Goal: Transaction & Acquisition: Purchase product/service

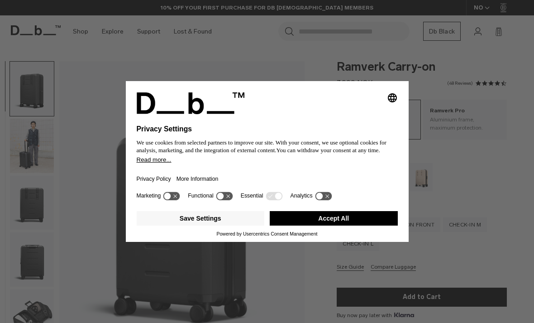
click at [372, 226] on button "Accept All" at bounding box center [334, 218] width 128 height 14
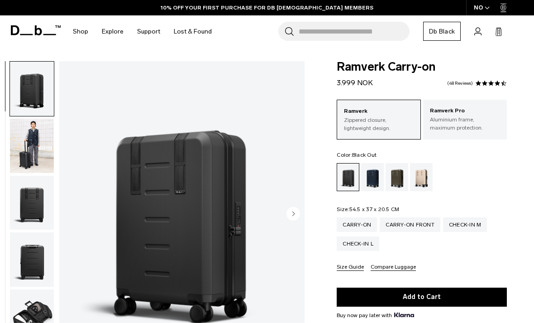
click at [375, 177] on div "Blue Hour" at bounding box center [372, 177] width 23 height 28
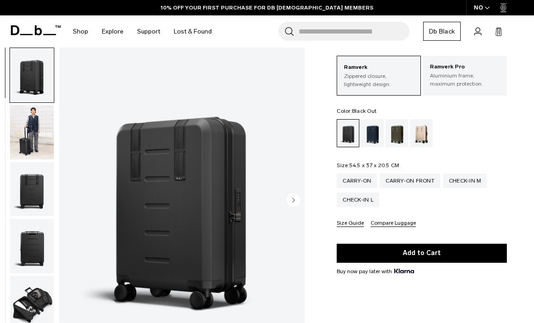
scroll to position [45, 0]
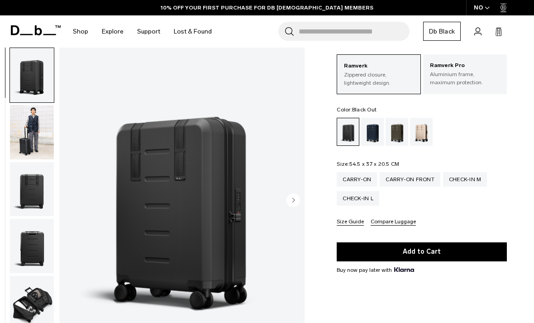
click at [36, 175] on img "button" at bounding box center [32, 189] width 44 height 54
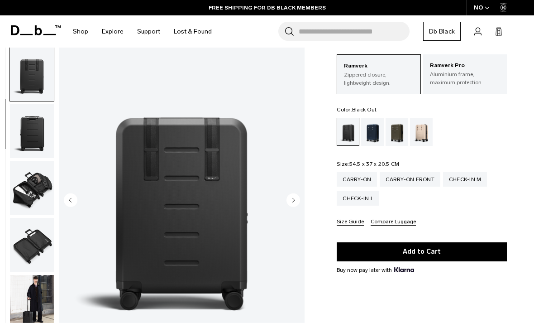
click at [35, 187] on img "button" at bounding box center [32, 188] width 44 height 54
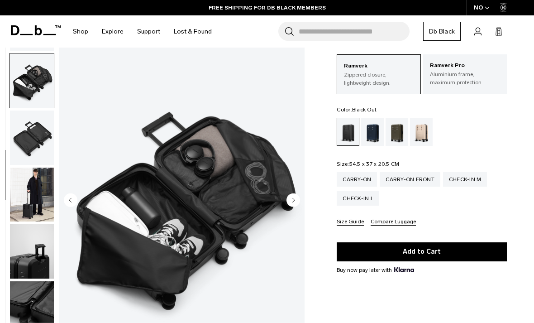
scroll to position [231, 0]
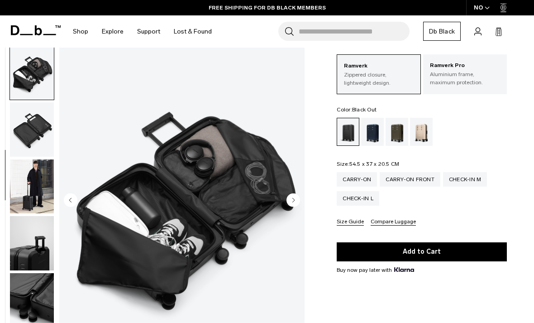
click at [33, 192] on img "button" at bounding box center [32, 186] width 44 height 54
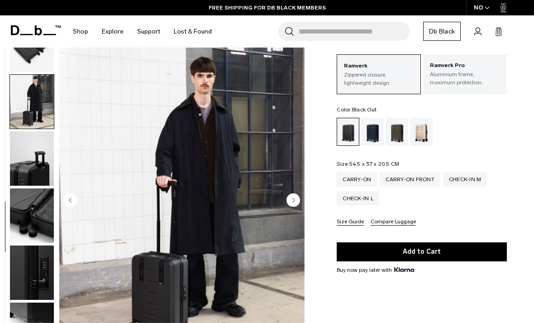
scroll to position [326, 0]
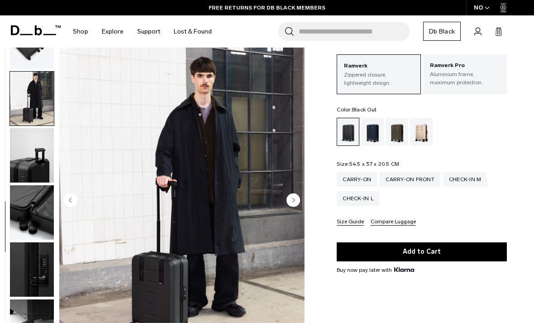
click at [37, 155] on img "button" at bounding box center [32, 155] width 44 height 54
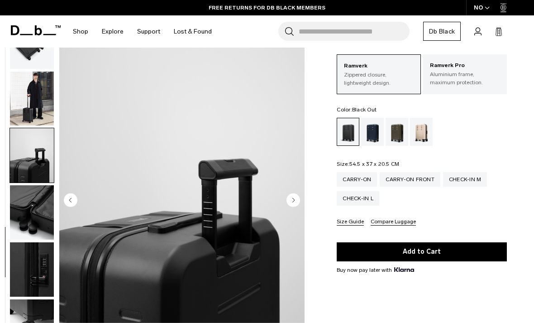
click at [34, 204] on img "button" at bounding box center [32, 212] width 44 height 54
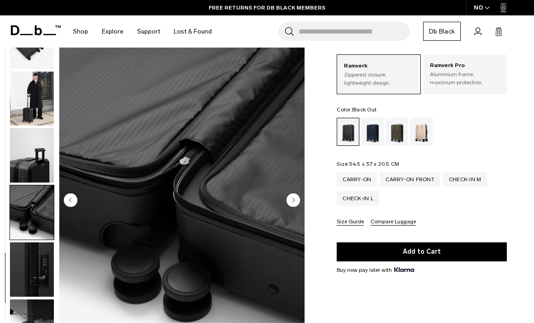
click at [35, 264] on img "button" at bounding box center [32, 269] width 44 height 54
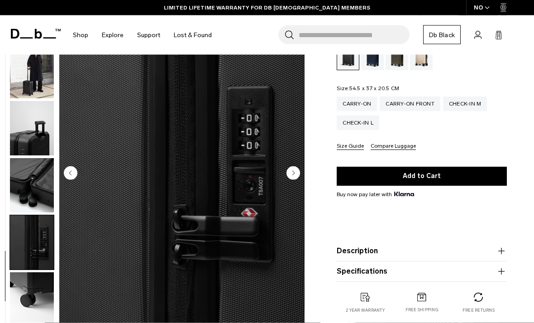
scroll to position [120, 0]
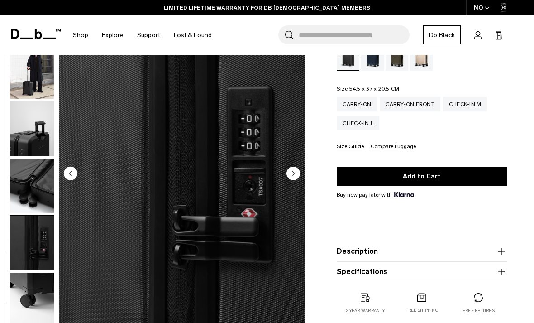
click at [34, 290] on img "button" at bounding box center [32, 300] width 44 height 54
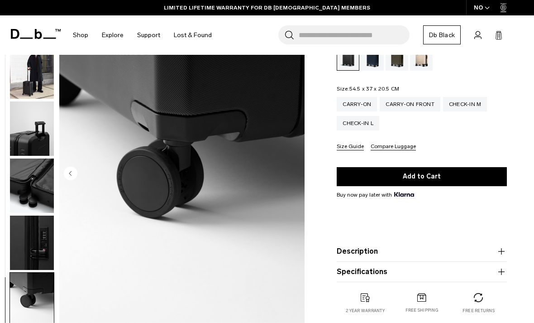
click at [38, 231] on img "button" at bounding box center [32, 243] width 44 height 54
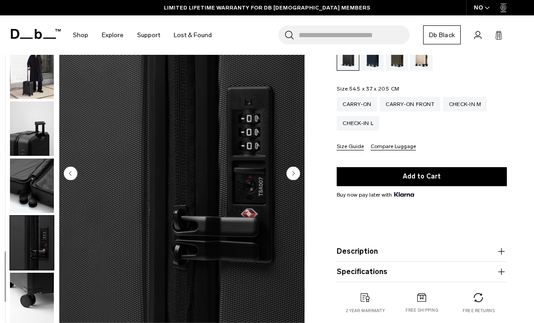
click at [31, 179] on img "button" at bounding box center [32, 186] width 44 height 54
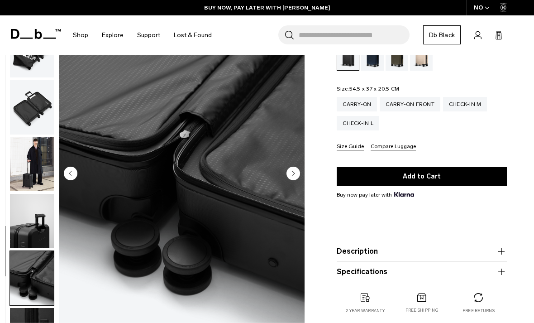
click at [36, 227] on img "button" at bounding box center [32, 221] width 44 height 54
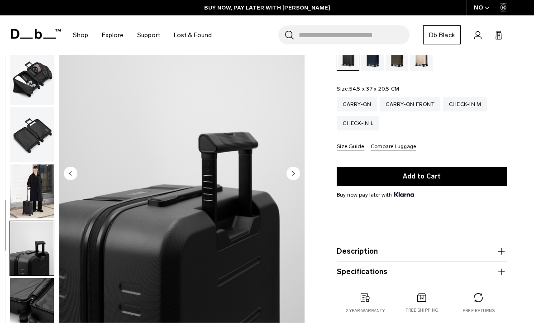
scroll to position [192, 0]
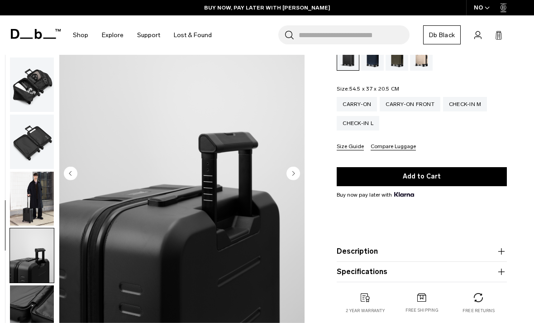
click at [35, 138] on img "button" at bounding box center [32, 142] width 44 height 54
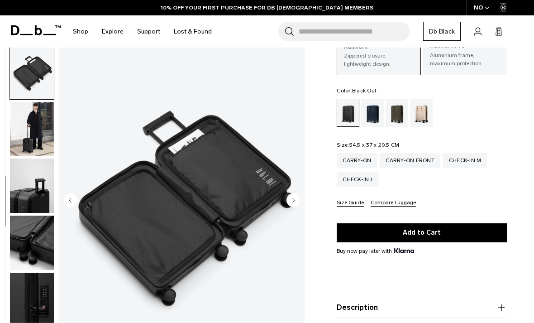
scroll to position [61, 0]
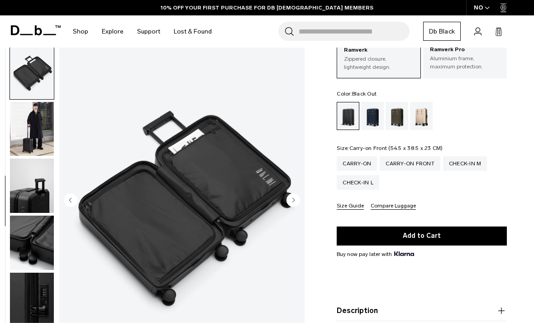
click at [409, 163] on div "Carry-on Front" at bounding box center [410, 163] width 61 height 14
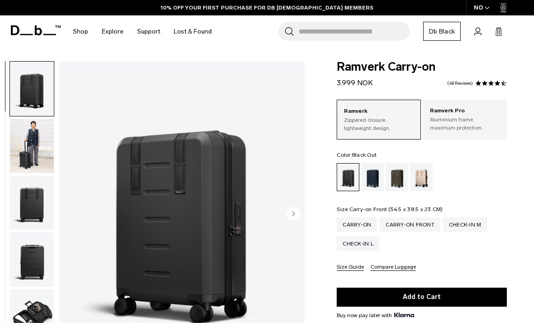
click at [405, 226] on div "Carry-on Front" at bounding box center [410, 224] width 61 height 14
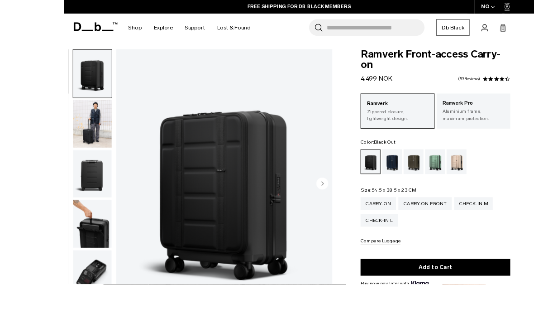
scroll to position [37, 0]
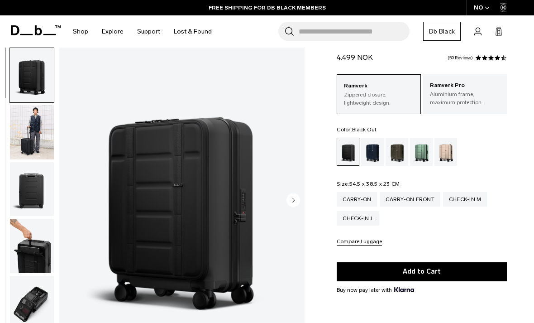
click at [356, 196] on div "Carry-on" at bounding box center [357, 199] width 40 height 14
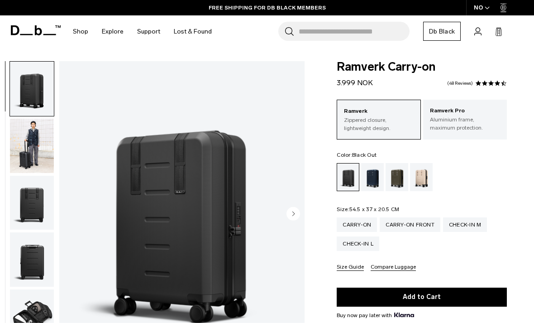
click at [34, 26] on icon at bounding box center [36, 30] width 50 height 10
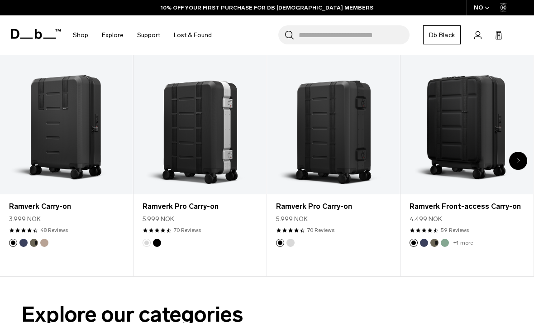
scroll to position [284, 0]
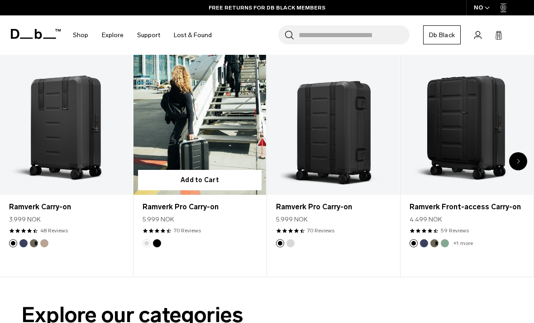
click at [209, 178] on button "Add to Cart" at bounding box center [200, 180] width 124 height 20
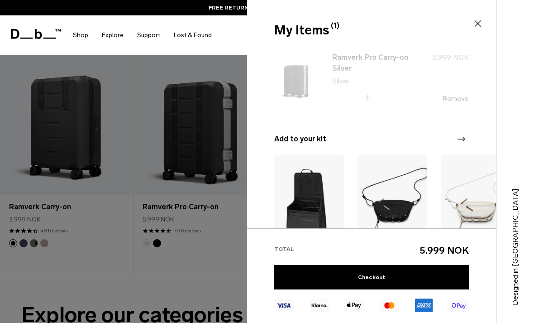
click at [203, 130] on div at bounding box center [267, 161] width 534 height 323
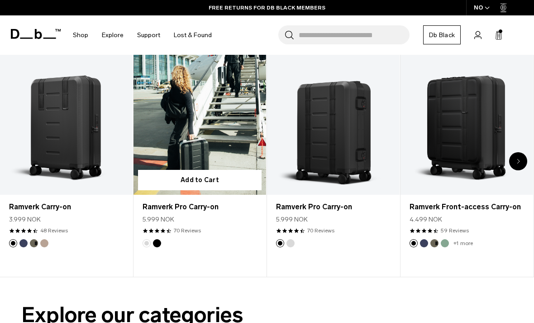
click at [192, 135] on link "Ramverk Pro Carry-on" at bounding box center [200, 122] width 133 height 148
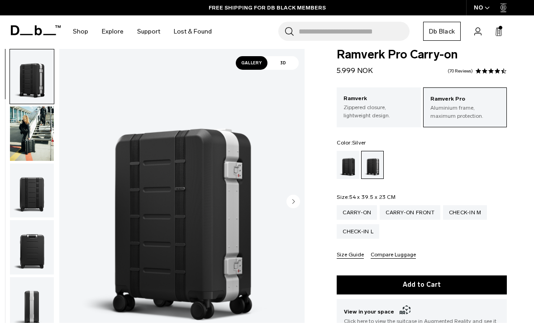
scroll to position [14, 0]
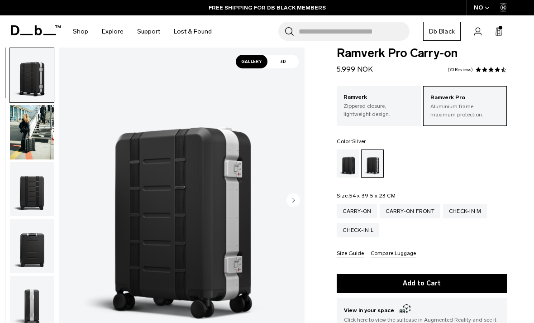
click at [407, 209] on div "Carry-on Front" at bounding box center [410, 211] width 61 height 14
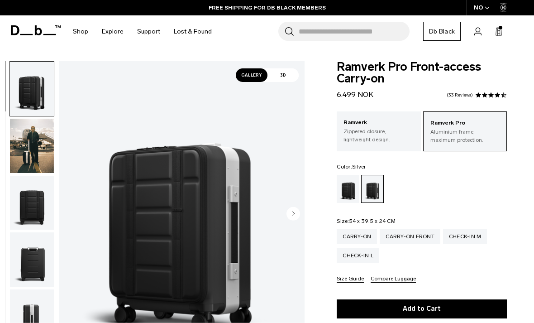
click at [497, 36] on icon at bounding box center [498, 31] width 7 height 9
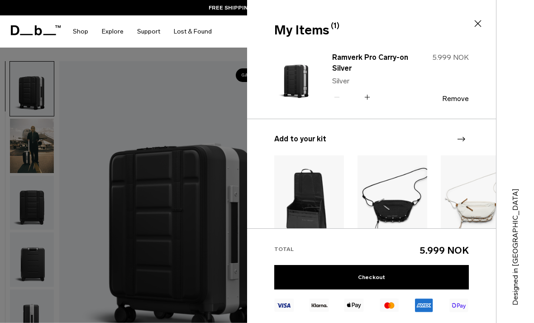
click at [453, 101] on button "Remove" at bounding box center [455, 99] width 27 height 8
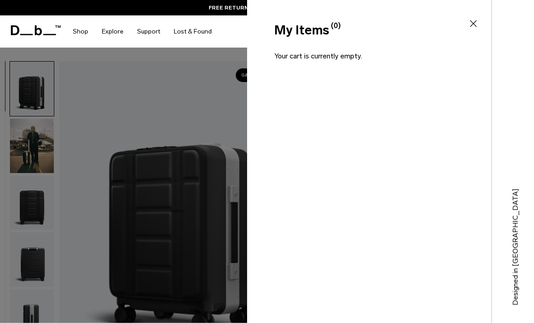
click at [177, 106] on div at bounding box center [267, 161] width 534 height 323
